Goal: Transaction & Acquisition: Purchase product/service

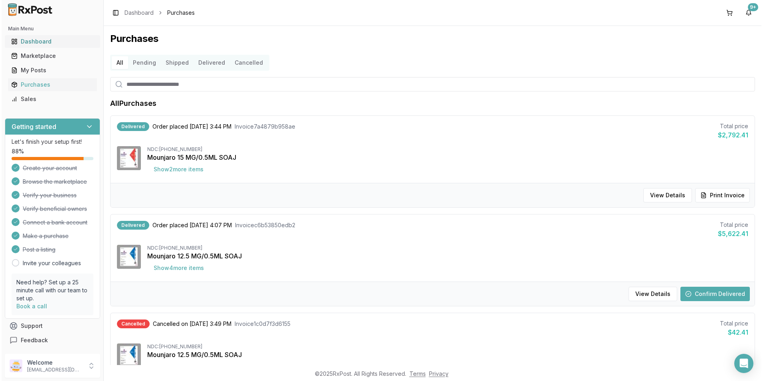
scroll to position [160, 0]
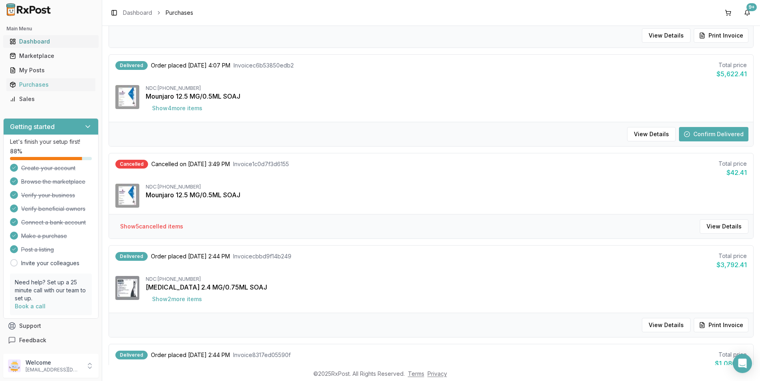
click at [23, 35] on link "Dashboard" at bounding box center [50, 41] width 89 height 14
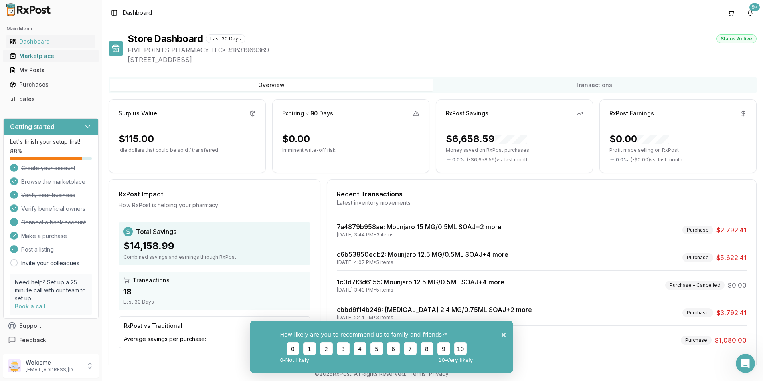
click at [39, 57] on div "Marketplace" at bounding box center [51, 56] width 83 height 8
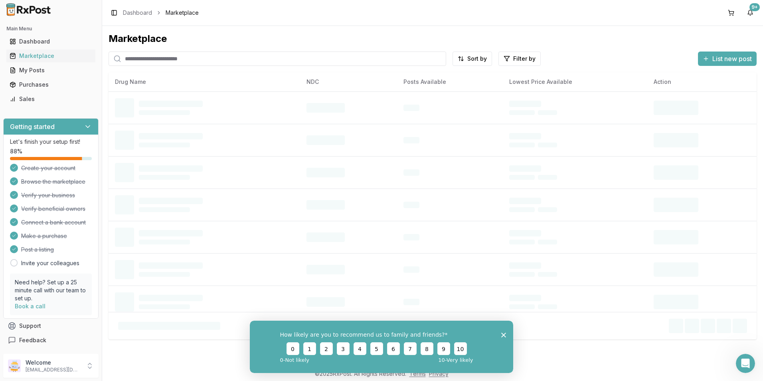
click at [158, 64] on input "search" at bounding box center [277, 58] width 337 height 14
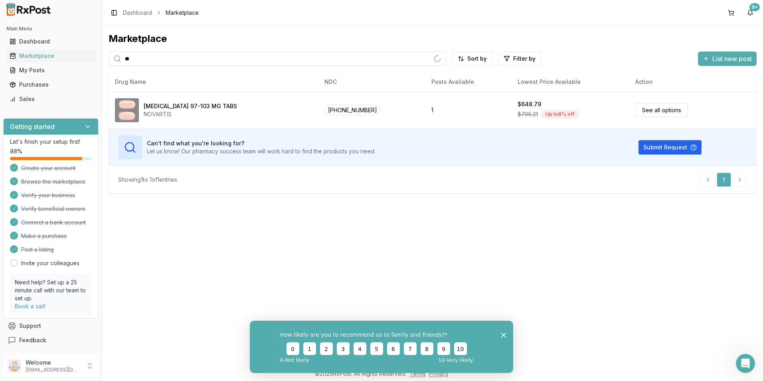
type input "*"
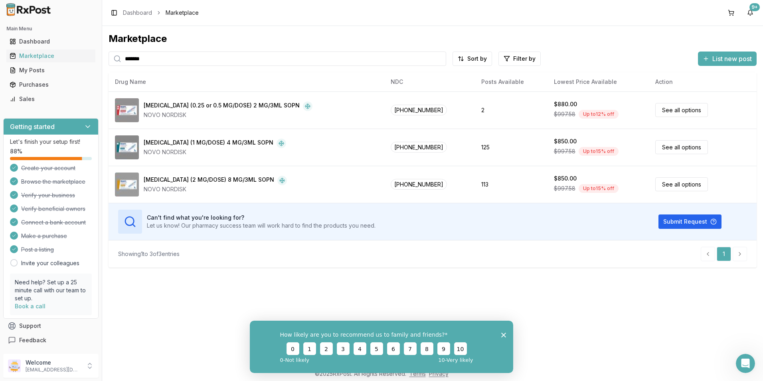
drag, startPoint x: 170, startPoint y: 51, endPoint x: -2, endPoint y: 55, distance: 172.0
click at [0, 55] on html "Main Menu Dashboard Marketplace My Posts Purchases Sales Getting started Let's …" at bounding box center [381, 190] width 763 height 381
type input "******"
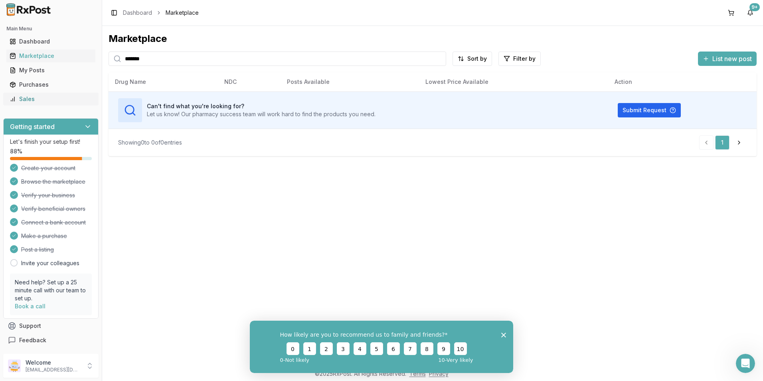
click at [25, 99] on div "Sales" at bounding box center [51, 99] width 83 height 8
